Goal: Information Seeking & Learning: Learn about a topic

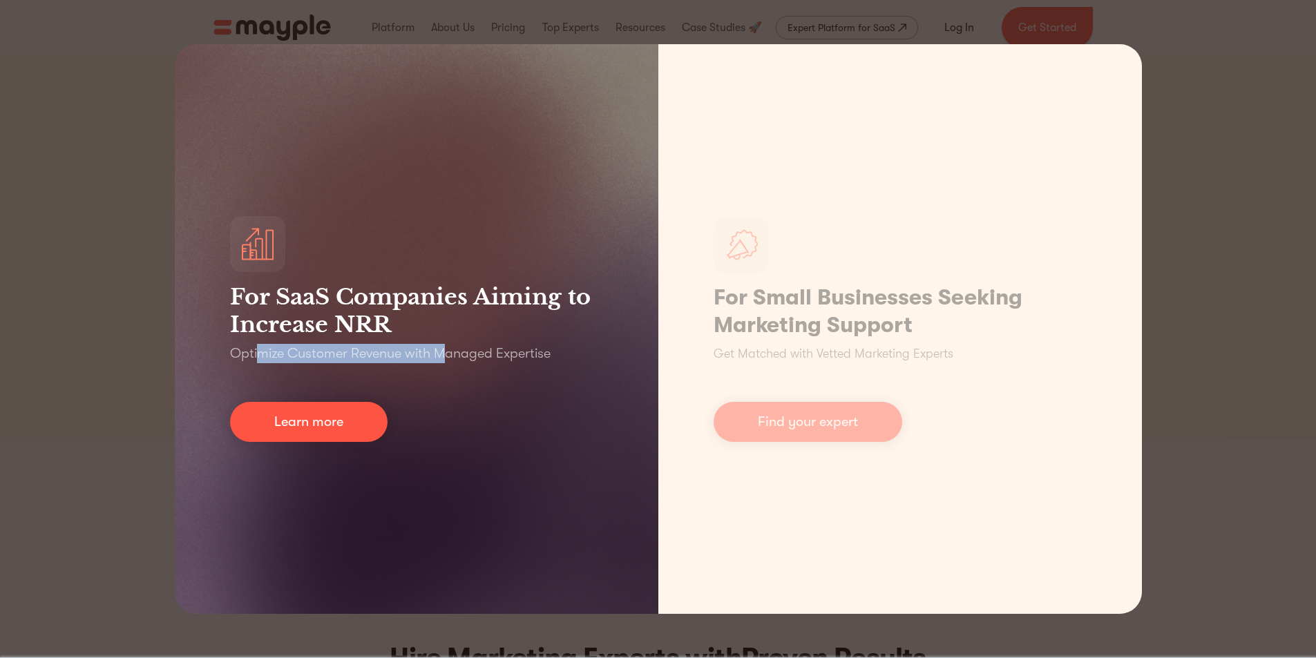
drag, startPoint x: 259, startPoint y: 351, endPoint x: 543, endPoint y: 374, distance: 284.8
click at [463, 360] on p "Optimize Customer Revenue with Managed Expertise" at bounding box center [390, 353] width 321 height 19
click at [548, 374] on div "For SaaS Companies Aiming to Increase NRR Optimize Customer Revenue with Manage…" at bounding box center [417, 329] width 484 height 570
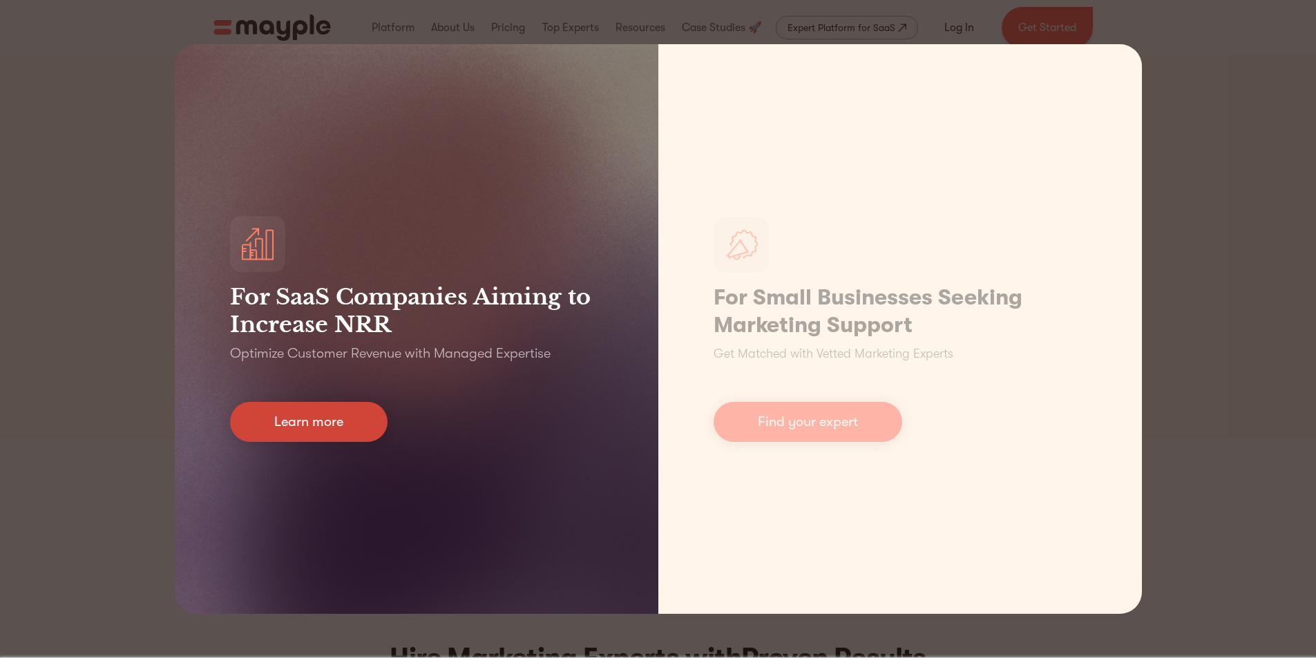
click at [353, 416] on link "Learn more" at bounding box center [308, 422] width 157 height 40
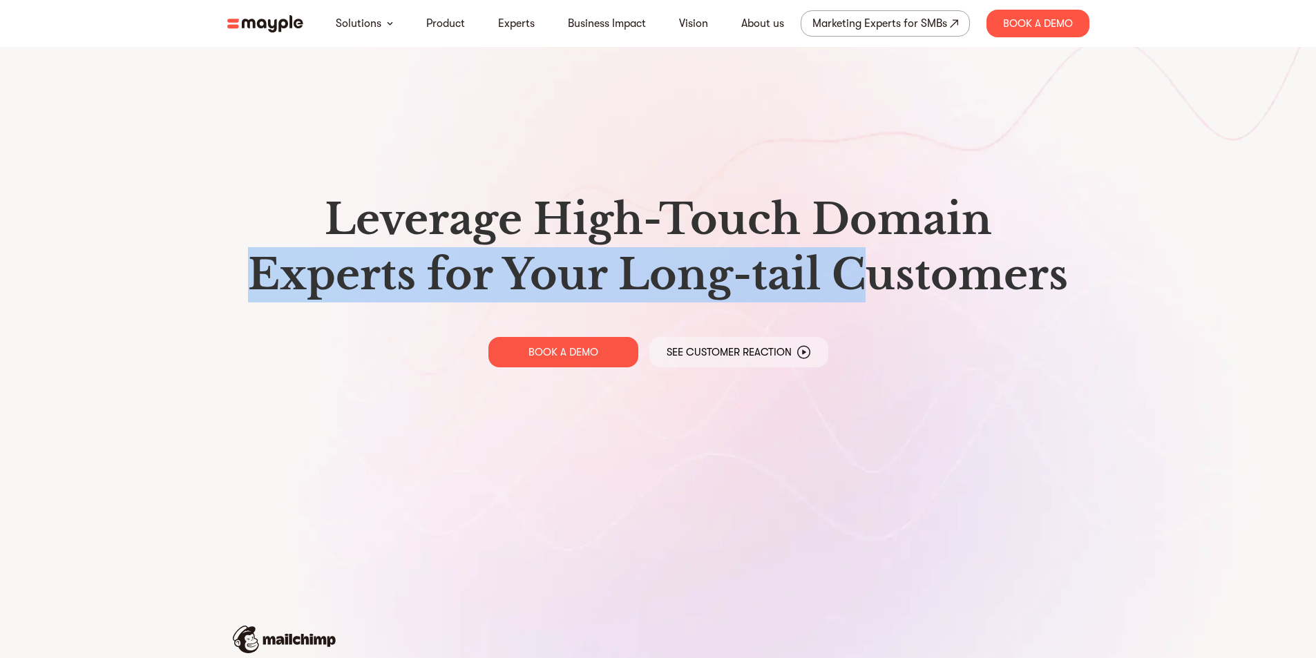
drag, startPoint x: 354, startPoint y: 259, endPoint x: 868, endPoint y: 288, distance: 514.0
click at [866, 288] on h1 "Leverage High-Touch Domain Experts for Your Long-tail Customers" at bounding box center [658, 247] width 840 height 111
click at [868, 289] on h1 "Leverage High-Touch Domain Experts for Your Long-tail Customers" at bounding box center [658, 247] width 840 height 111
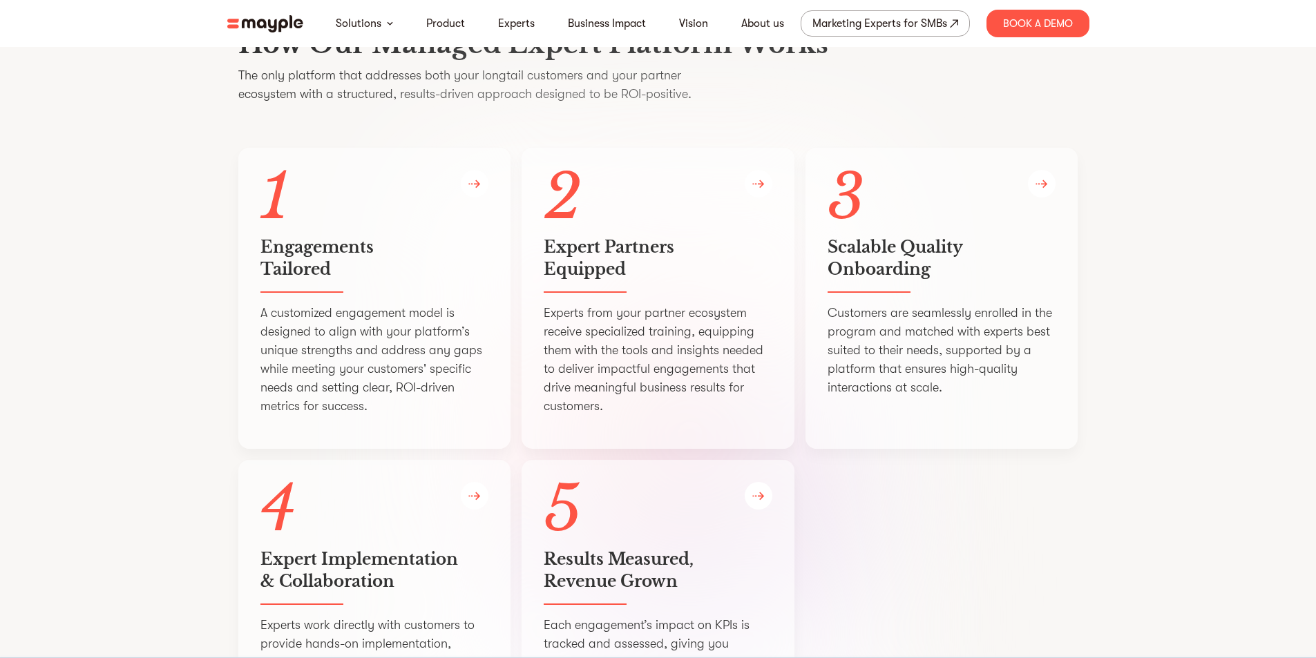
scroll to position [2541, 0]
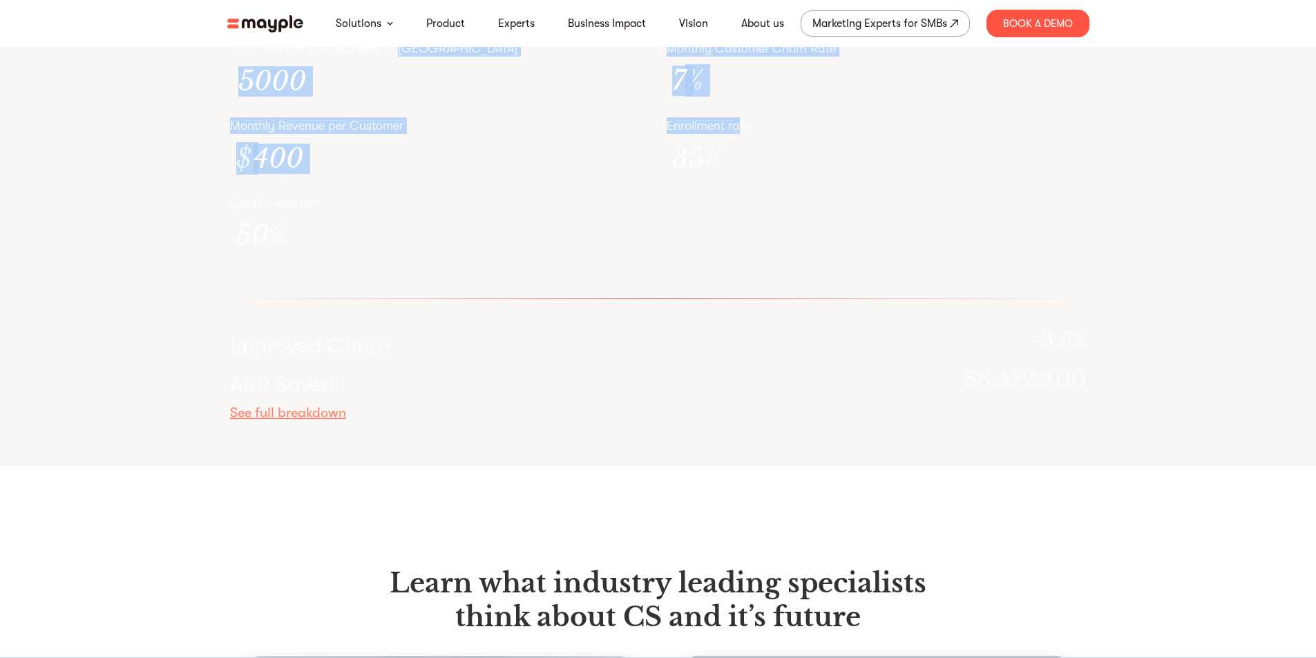
drag, startPoint x: 400, startPoint y: 300, endPoint x: 743, endPoint y: 398, distance: 356.2
click at [743, 398] on div "Calculate Your Potential ROI With MEP Total Number of Customers in Cohort 5000 …" at bounding box center [658, 207] width 884 height 519
click at [557, 102] on div "Total Number of Customers in Cohort 5000" at bounding box center [440, 71] width 420 height 61
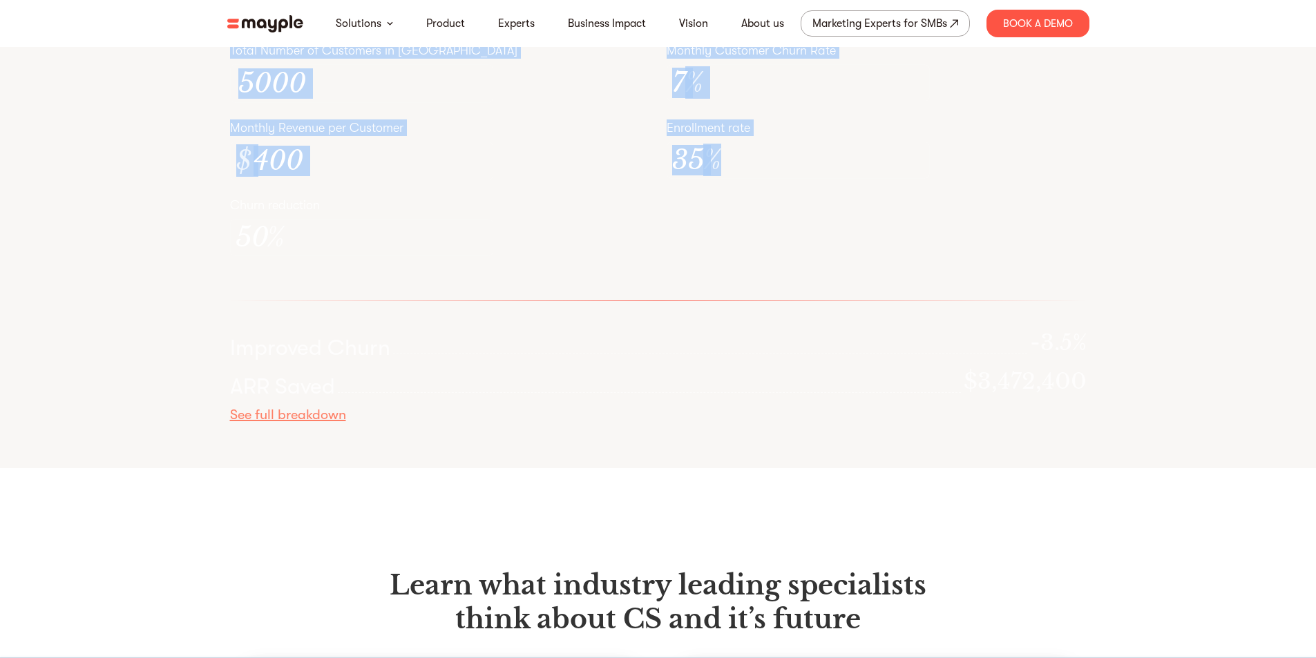
drag, startPoint x: 401, startPoint y: 269, endPoint x: 904, endPoint y: 560, distance: 580.6
click at [904, 468] on div "Calculate Your Potential ROI With MEP Total Number of Customers in Cohort 5000 …" at bounding box center [658, 209] width 884 height 519
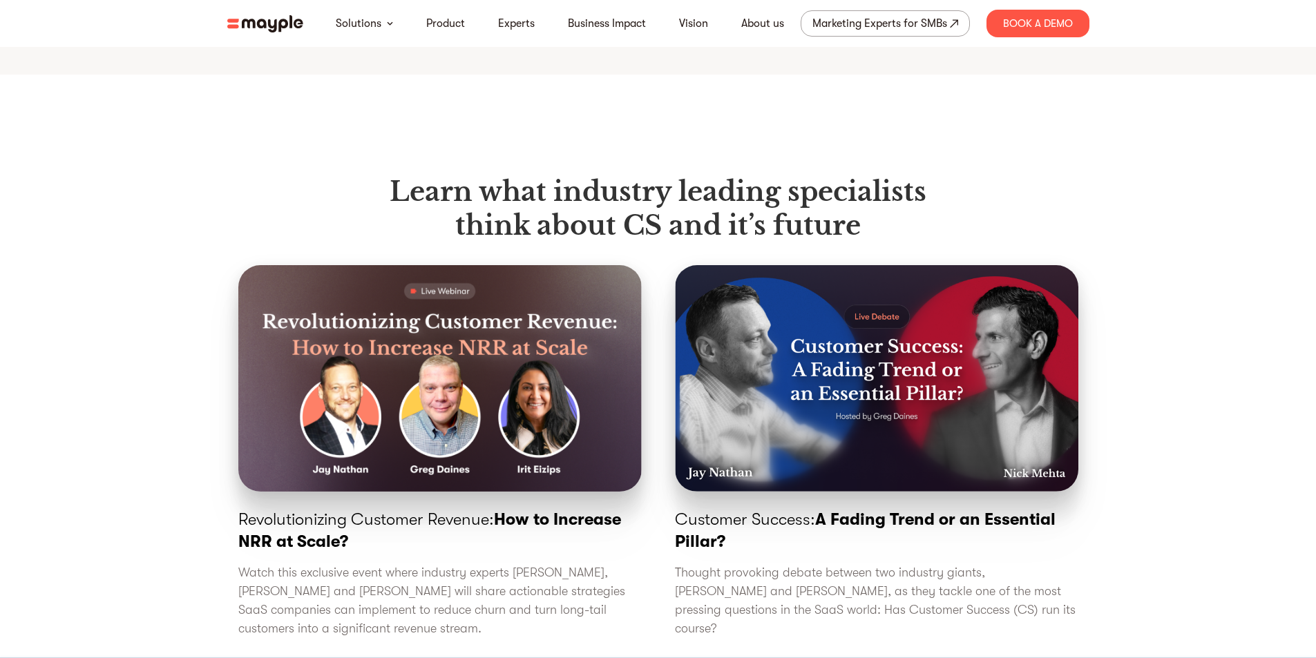
drag, startPoint x: 294, startPoint y: 171, endPoint x: 541, endPoint y: 173, distance: 246.6
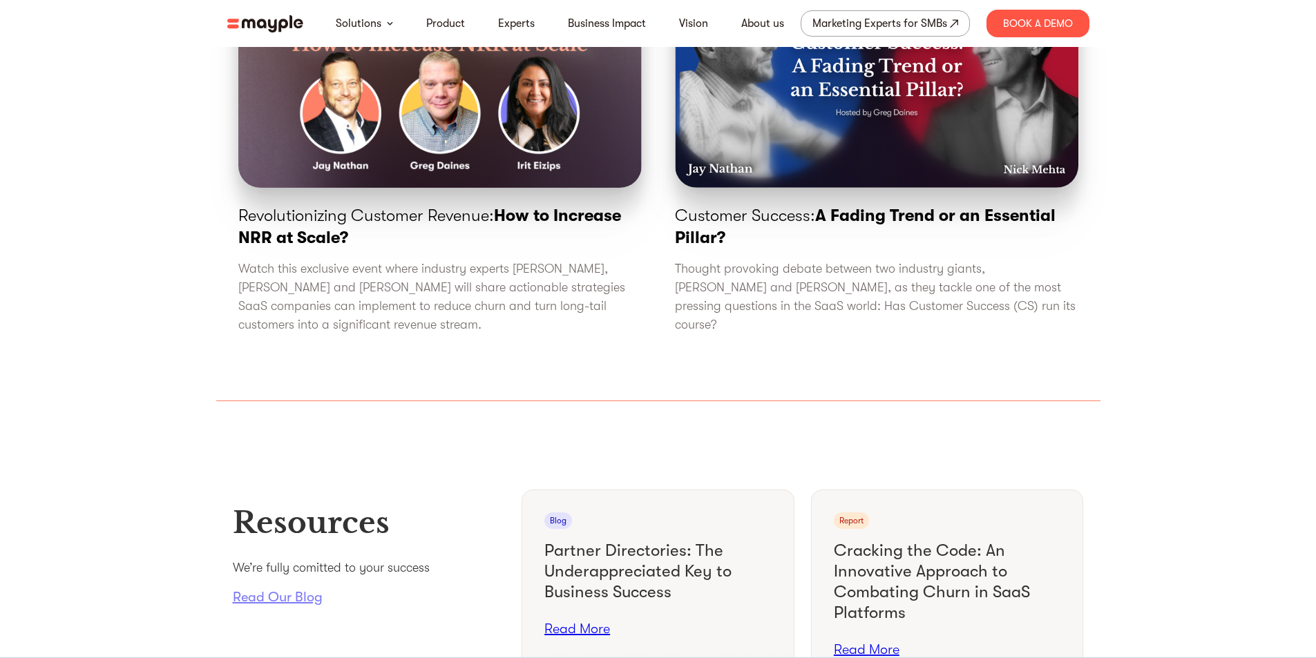
scroll to position [4649, 0]
drag, startPoint x: 81, startPoint y: 204, endPoint x: 121, endPoint y: 149, distance: 68.3
click at [81, 204] on section "Learn what industry leading specialists think about CS and it’s future Revoluti…" at bounding box center [658, 85] width 1316 height 631
